Goal: Contribute content

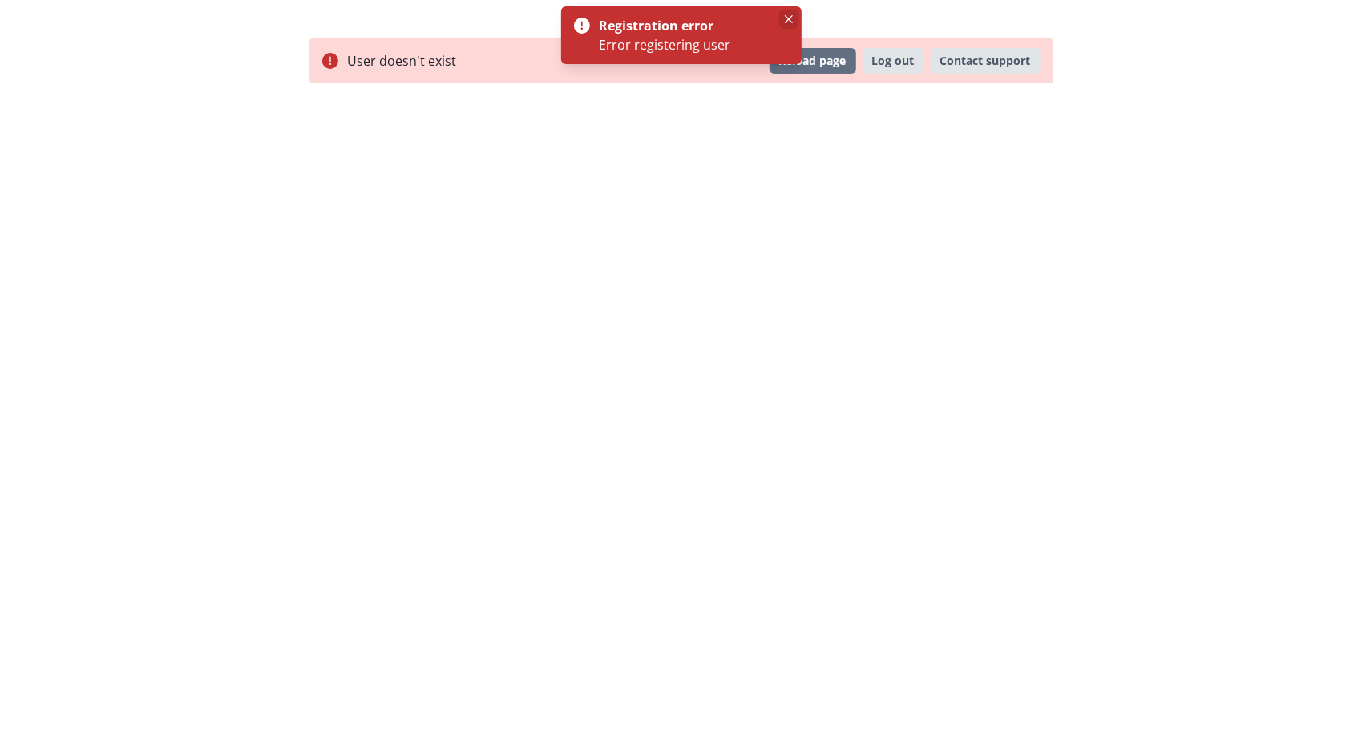
click at [789, 10] on button "Close" at bounding box center [788, 19] width 19 height 19
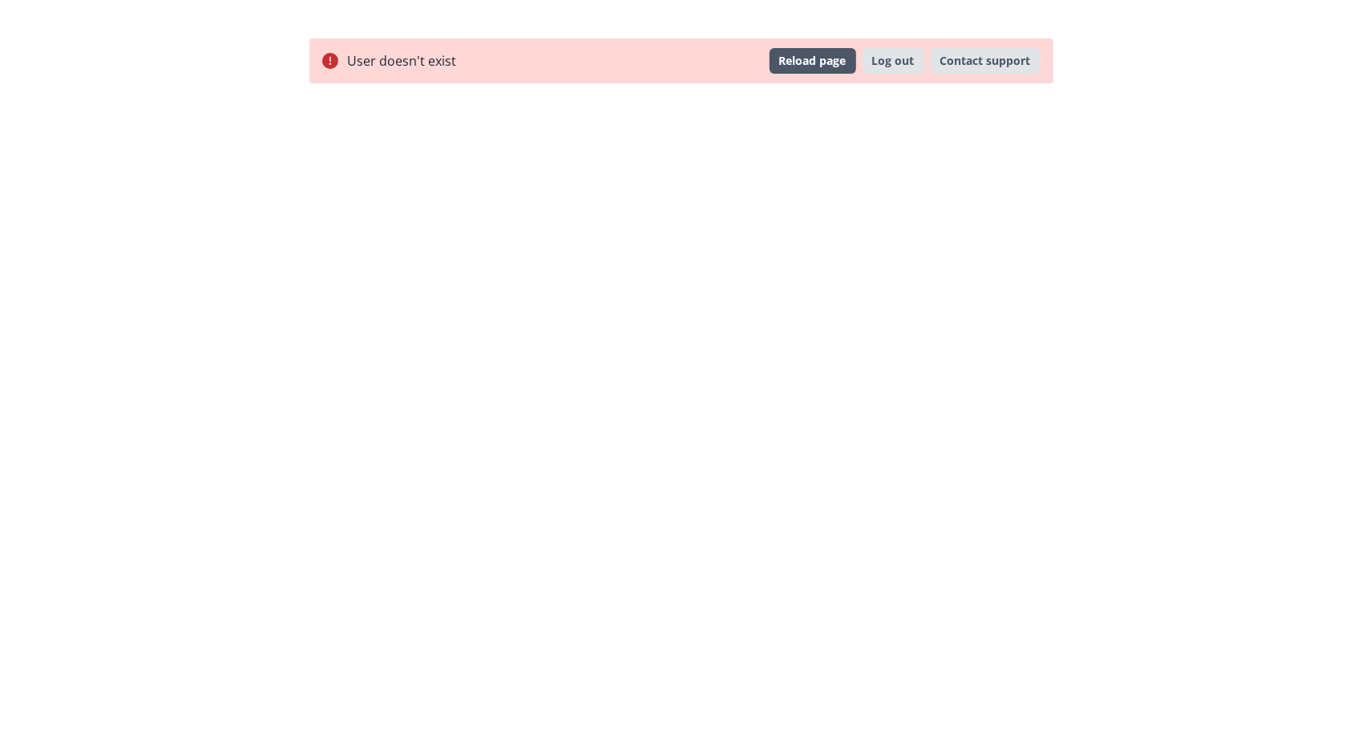
click at [819, 48] on button "Reload page" at bounding box center [813, 61] width 87 height 26
